Goal: Task Accomplishment & Management: Use online tool/utility

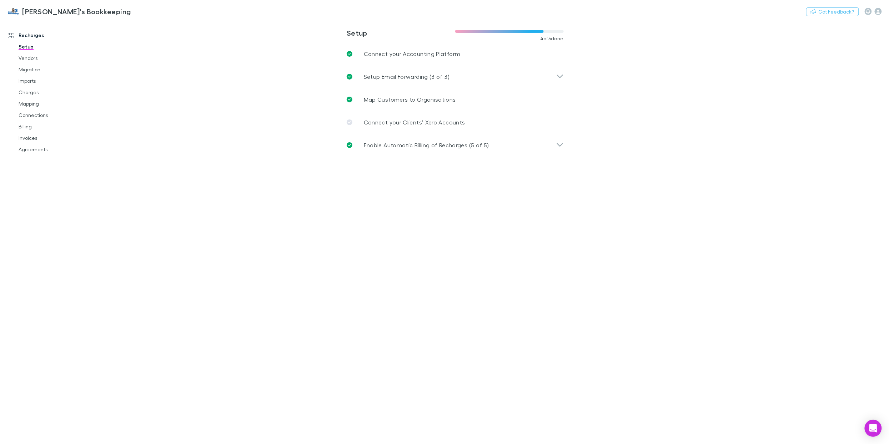
drag, startPoint x: 171, startPoint y: 43, endPoint x: 140, endPoint y: 30, distance: 33.4
click at [166, 42] on main "**********" at bounding box center [492, 232] width 793 height 424
click at [138, 8] on button "Switch company" at bounding box center [161, 11] width 47 height 9
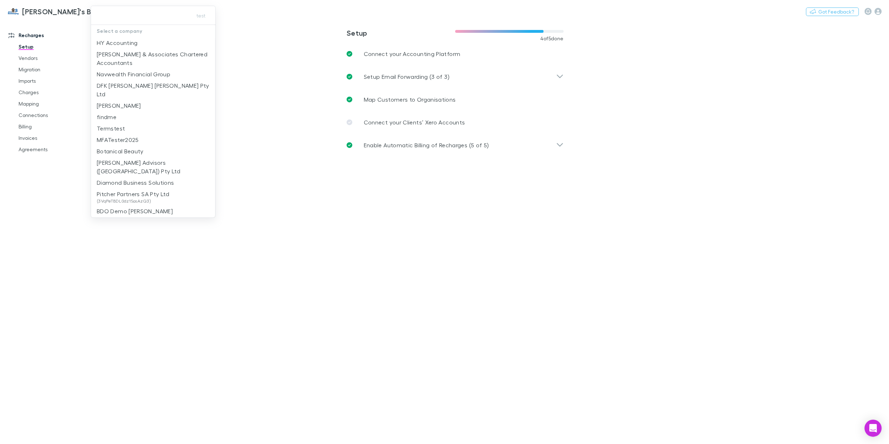
type input "*"
type input "***"
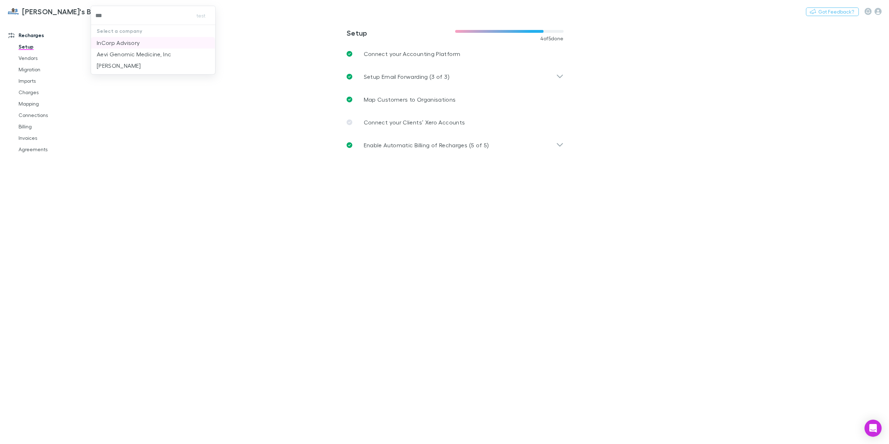
click at [129, 39] on p "InCorp Advisory" at bounding box center [118, 43] width 43 height 9
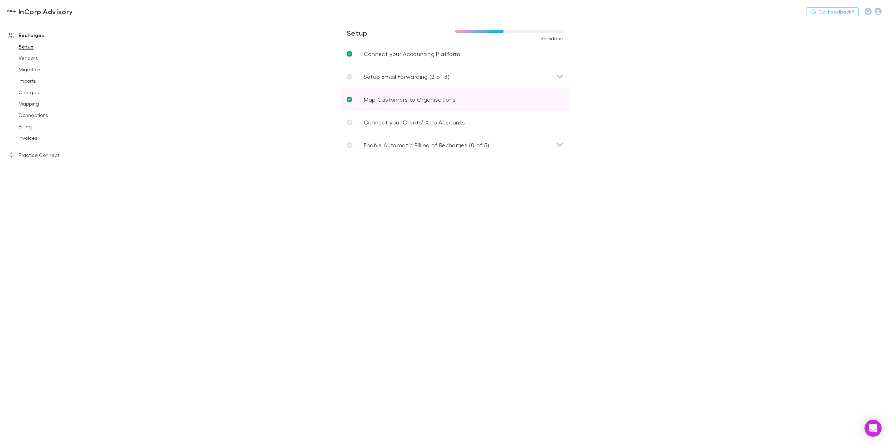
click at [392, 99] on p "Map Customers to Organisations" at bounding box center [410, 99] width 92 height 9
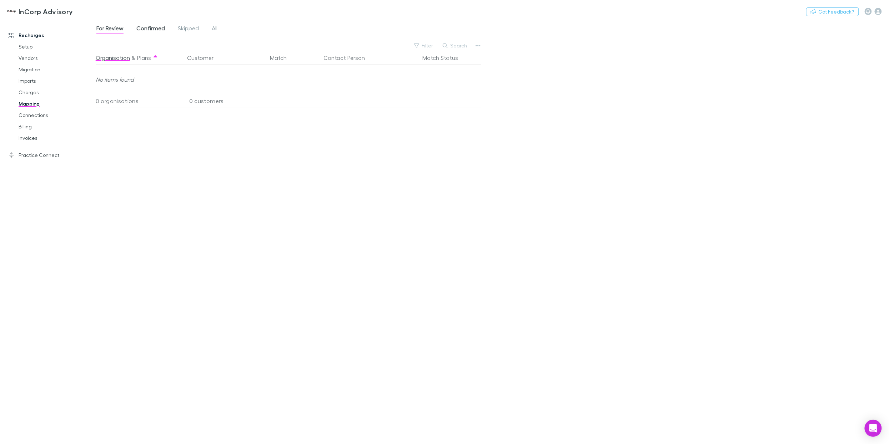
click at [148, 30] on span "Confirmed" at bounding box center [150, 29] width 29 height 9
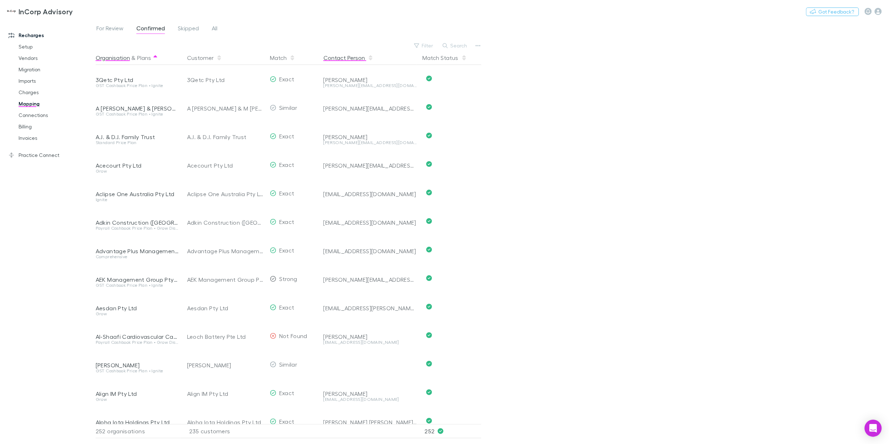
click at [329, 61] on button "Contact Person" at bounding box center [348, 58] width 50 height 14
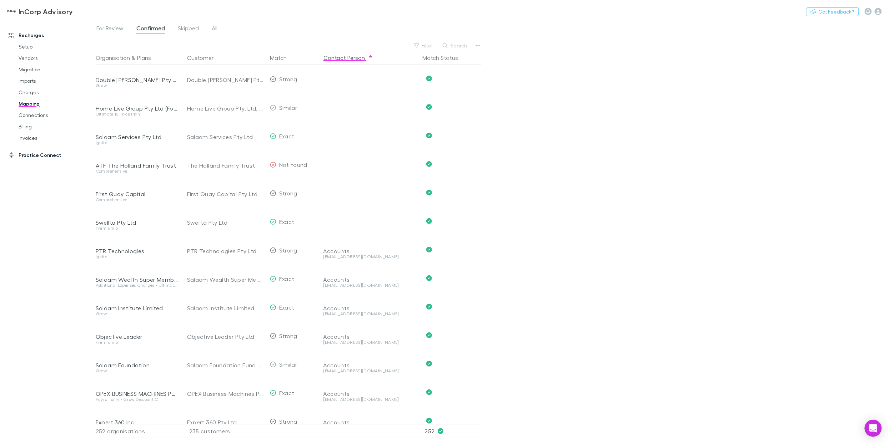
click at [49, 154] on link "Practice Connect" at bounding box center [47, 155] width 93 height 11
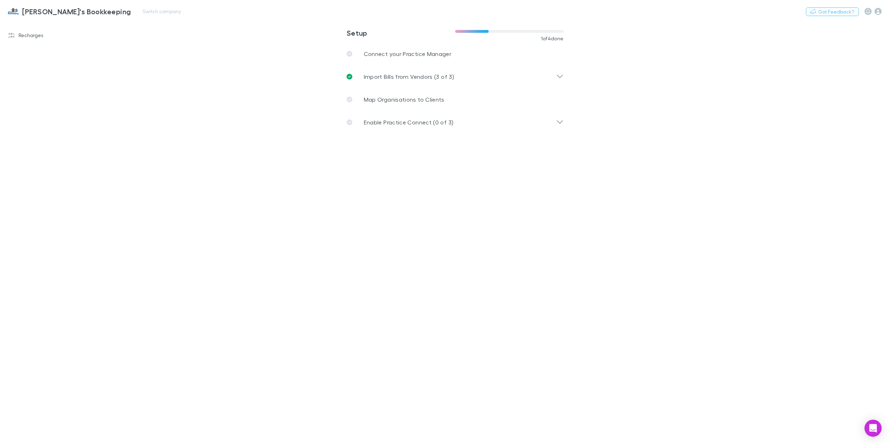
click at [66, 13] on h3 "[PERSON_NAME]'s Bookkeeping" at bounding box center [76, 11] width 109 height 9
click at [35, 138] on link "Invoices" at bounding box center [52, 137] width 83 height 11
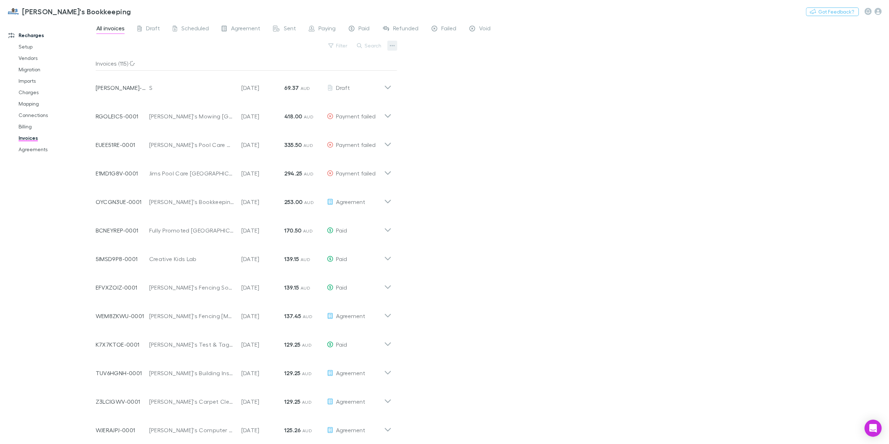
click at [392, 46] on icon "button" at bounding box center [392, 46] width 5 height 6
click at [362, 84] on p "Export invoices" at bounding box center [348, 82] width 87 height 9
click at [30, 104] on link "Mapping" at bounding box center [52, 103] width 83 height 11
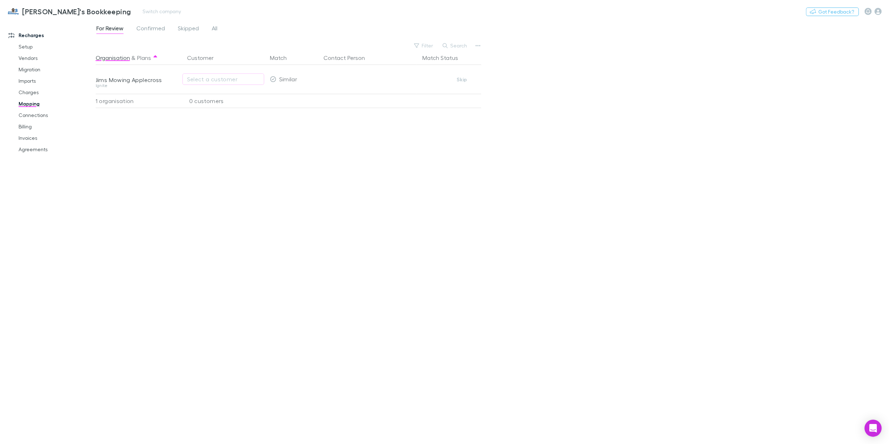
click at [273, 9] on div "Jim's Bookkeeping Switch company Nothing Got Feedback?" at bounding box center [444, 11] width 889 height 23
click at [216, 30] on span "All" at bounding box center [215, 29] width 6 height 9
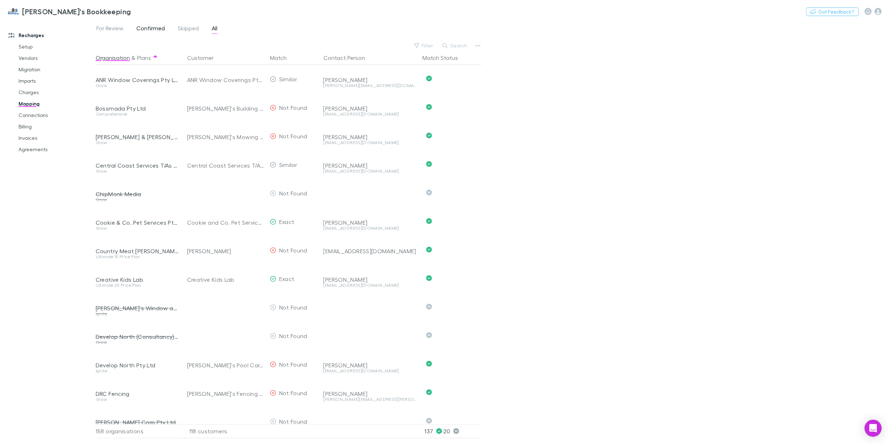
click at [157, 29] on span "Confirmed" at bounding box center [150, 29] width 29 height 9
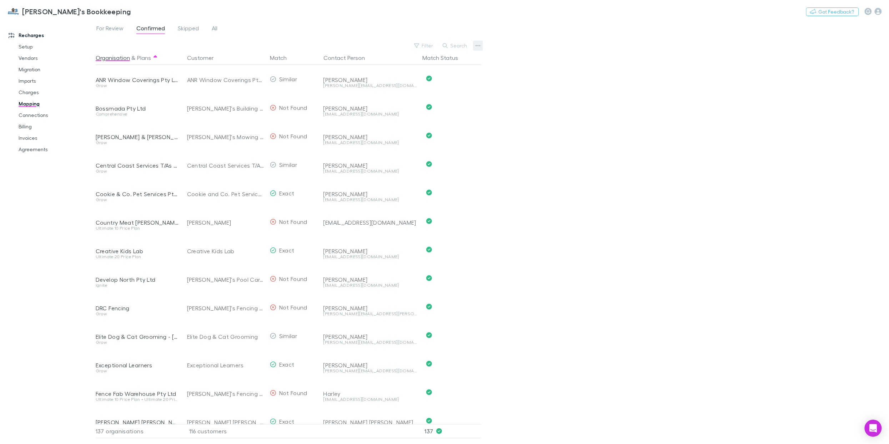
click at [478, 45] on icon "button" at bounding box center [478, 45] width 5 height 1
click at [457, 93] on p "Customers with address" at bounding box center [434, 95] width 87 height 9
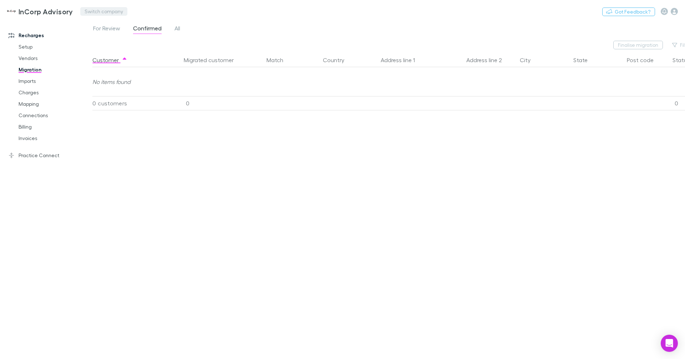
click at [101, 12] on button "Switch company" at bounding box center [103, 11] width 47 height 9
type input "***"
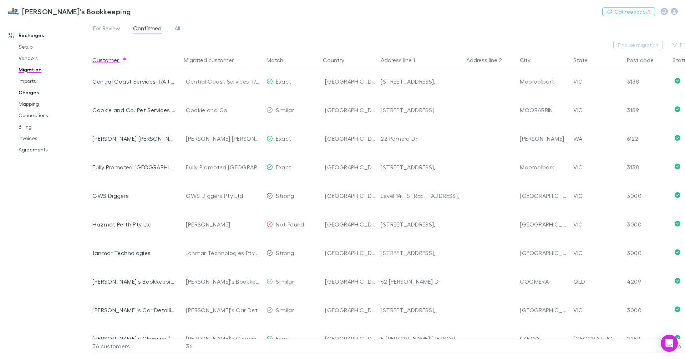
click at [27, 92] on link "Charges" at bounding box center [51, 92] width 80 height 11
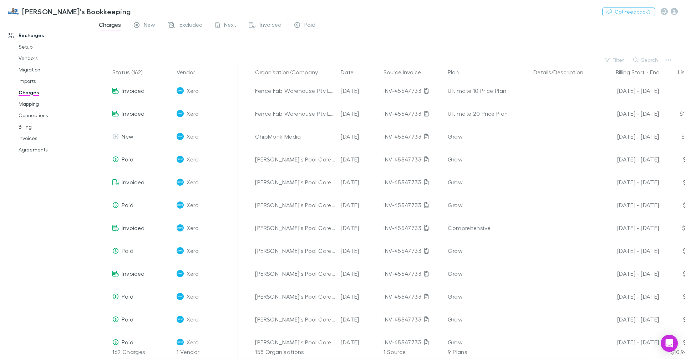
click at [655, 58] on button "Search" at bounding box center [646, 60] width 32 height 9
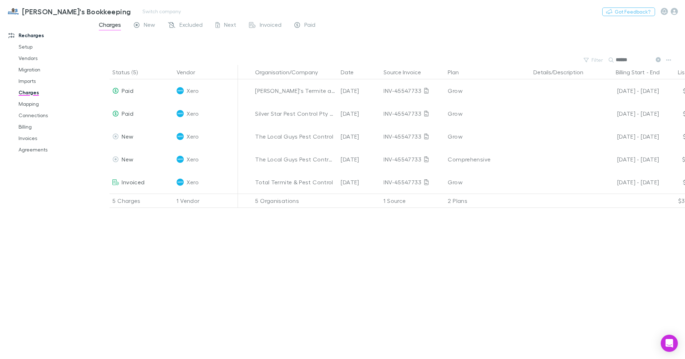
type input "******"
